Goal: Information Seeking & Learning: Understand process/instructions

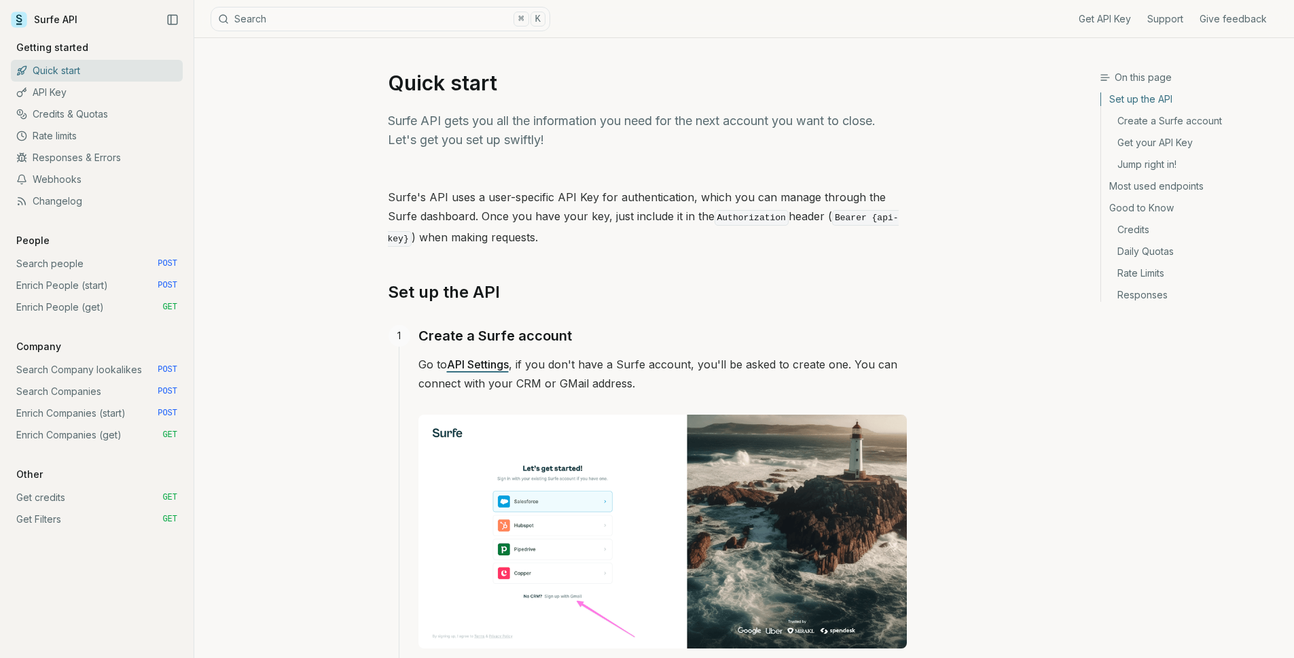
click at [748, 133] on p "Surfe API gets you all the information you need for the next account you want t…" at bounding box center [647, 130] width 519 height 38
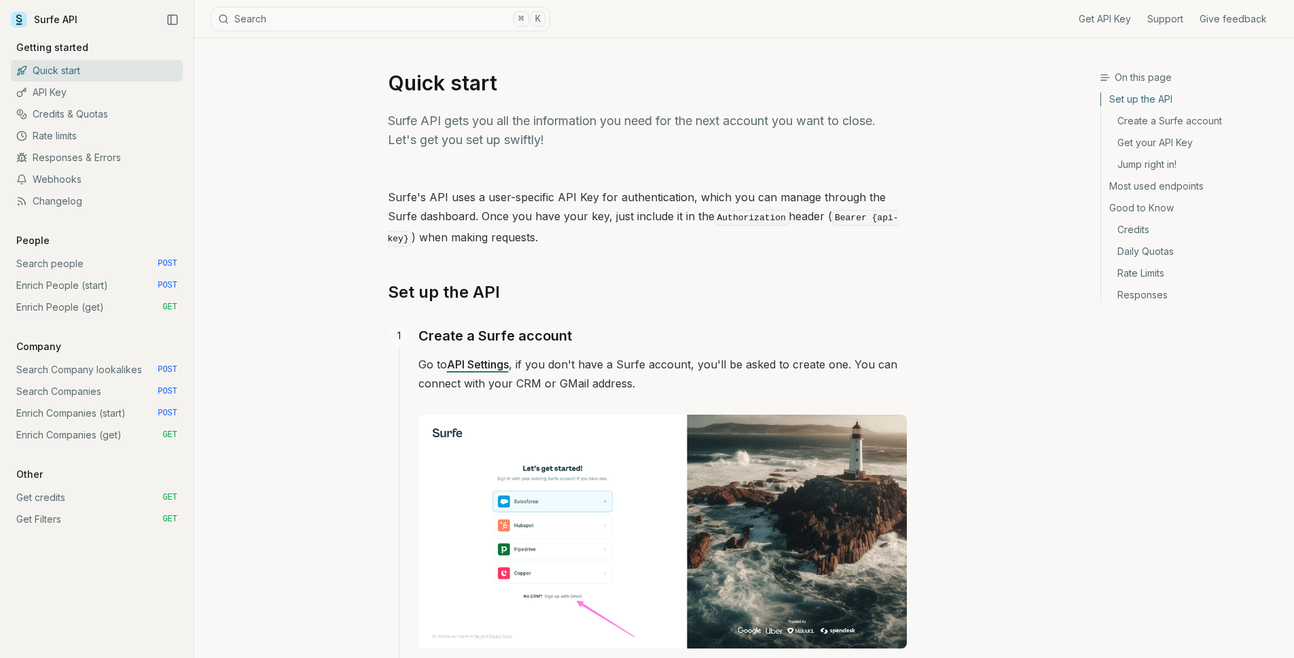
click at [716, 217] on code "Authorization" at bounding box center [752, 218] width 74 height 16
